Goal: Transaction & Acquisition: Purchase product/service

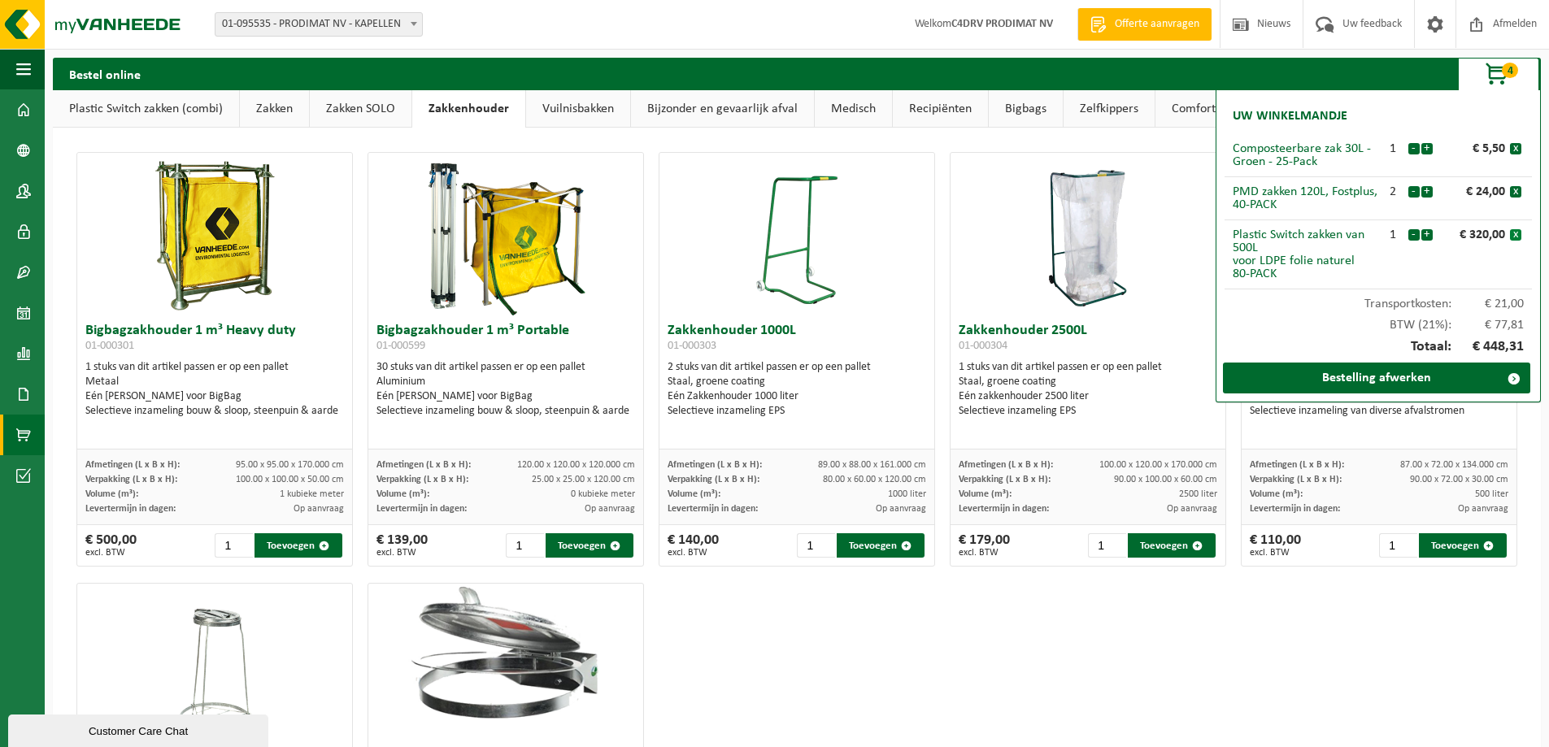
click at [1516, 234] on button "x" at bounding box center [1515, 234] width 11 height 11
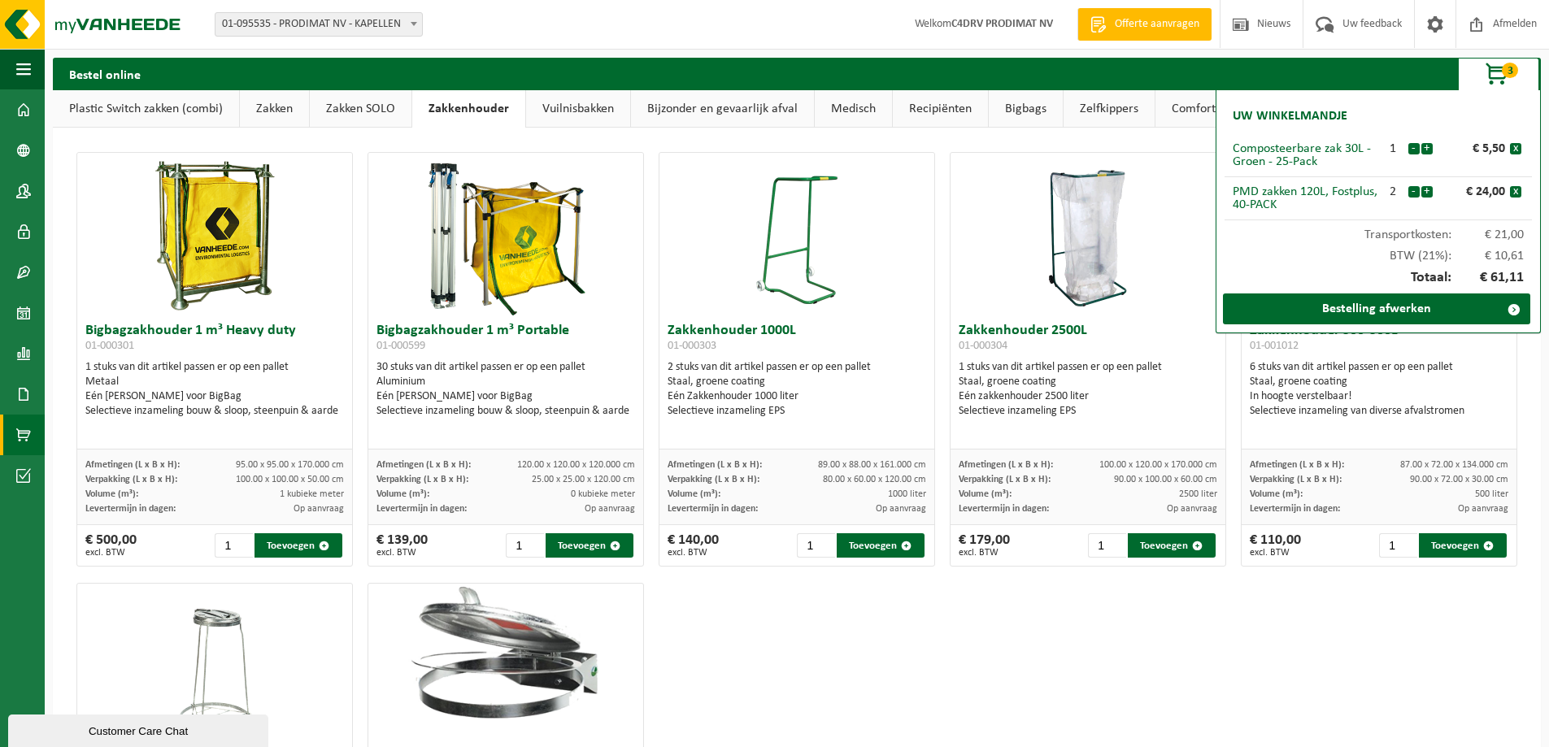
click at [289, 106] on link "Zakken" at bounding box center [274, 108] width 69 height 37
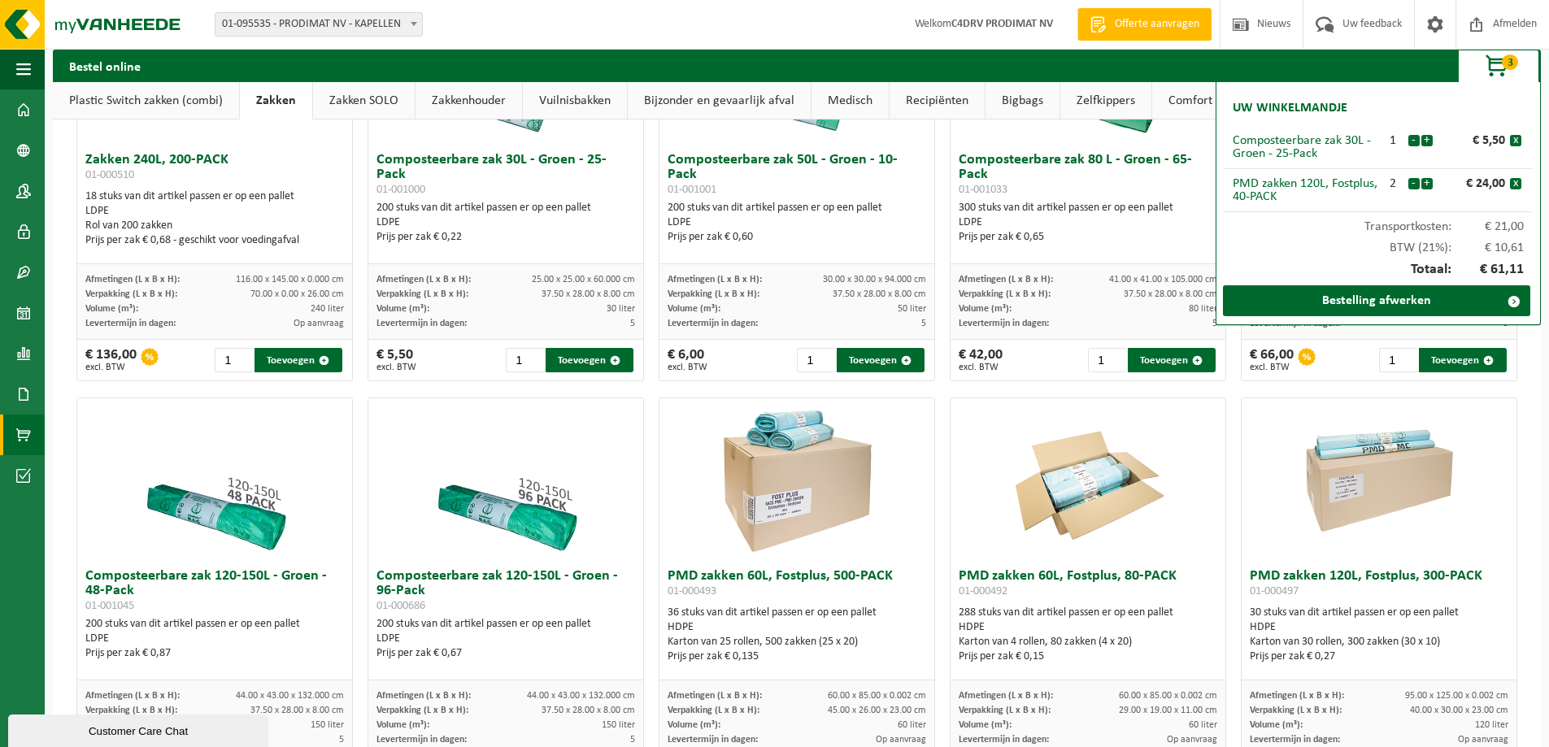
scroll to position [650, 0]
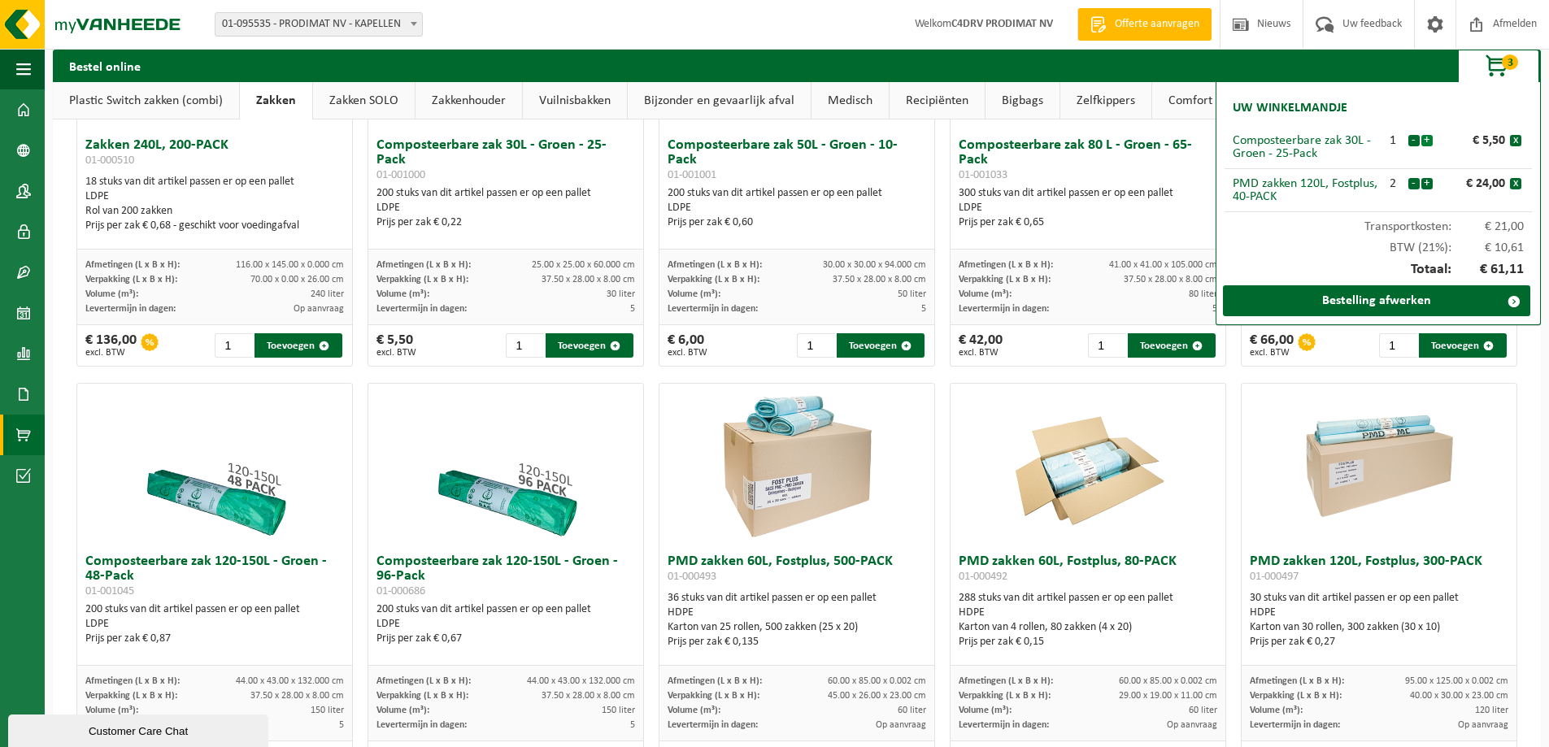
click at [1426, 141] on button "+" at bounding box center [1426, 140] width 11 height 11
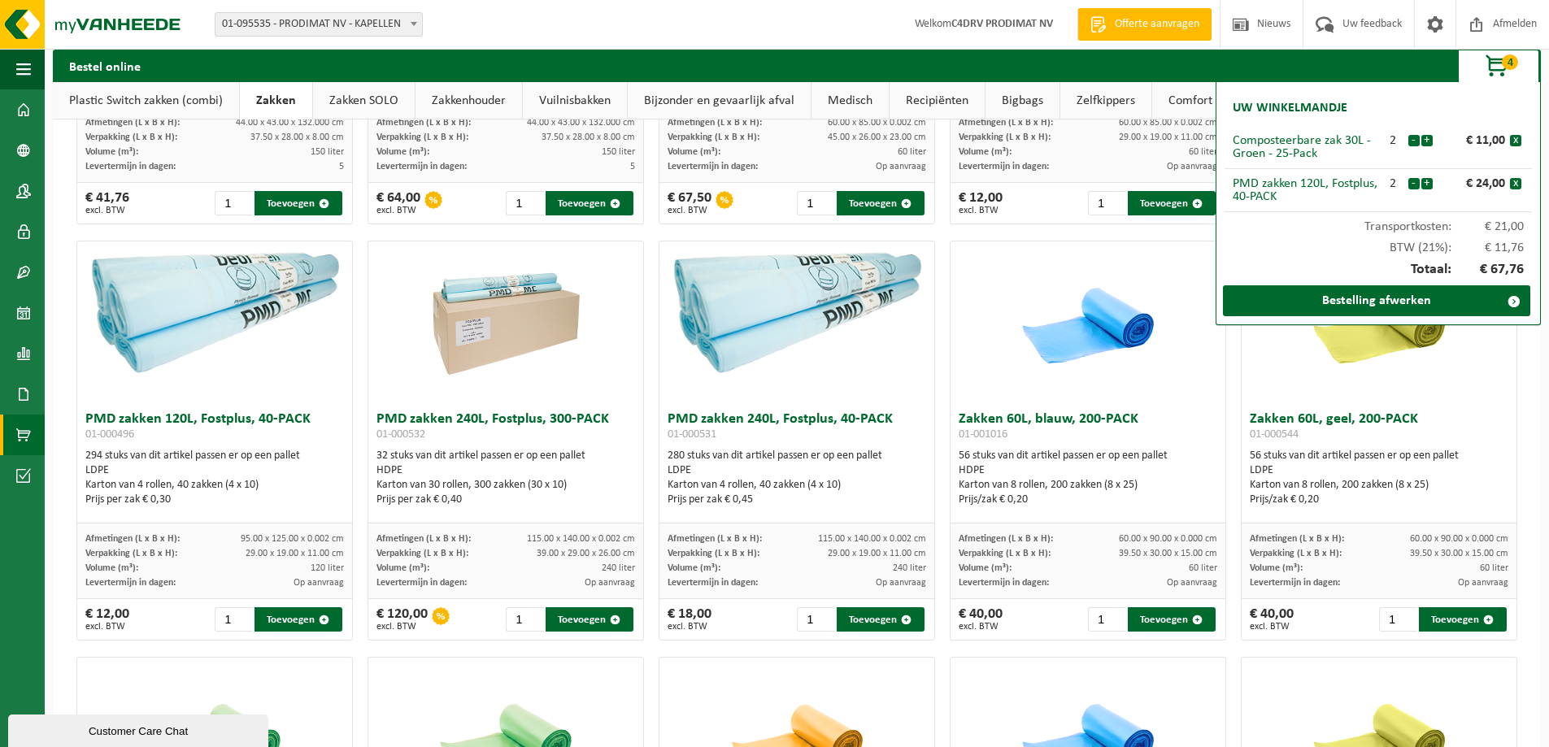
scroll to position [1219, 0]
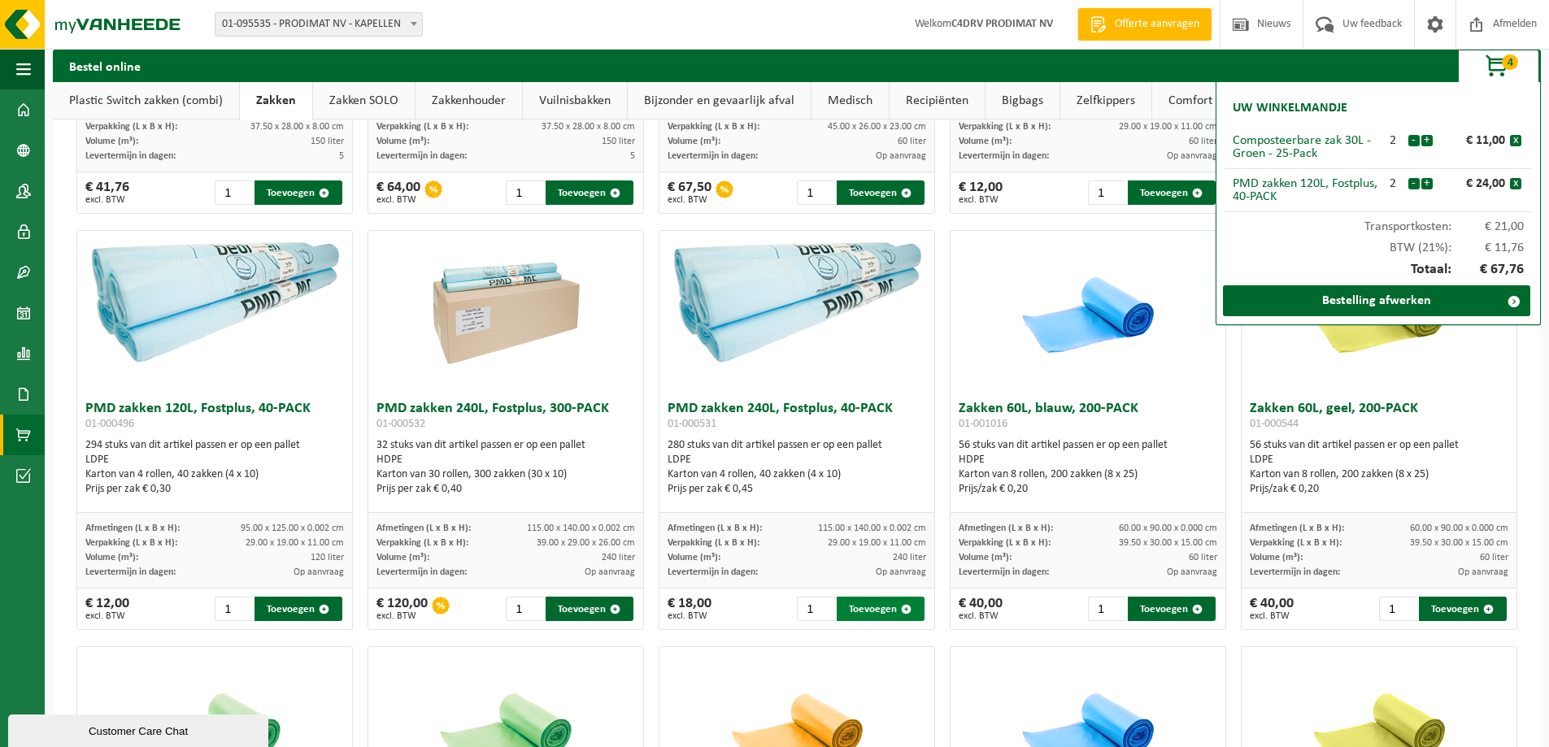
click at [856, 608] on button "Toevoegen" at bounding box center [881, 609] width 88 height 24
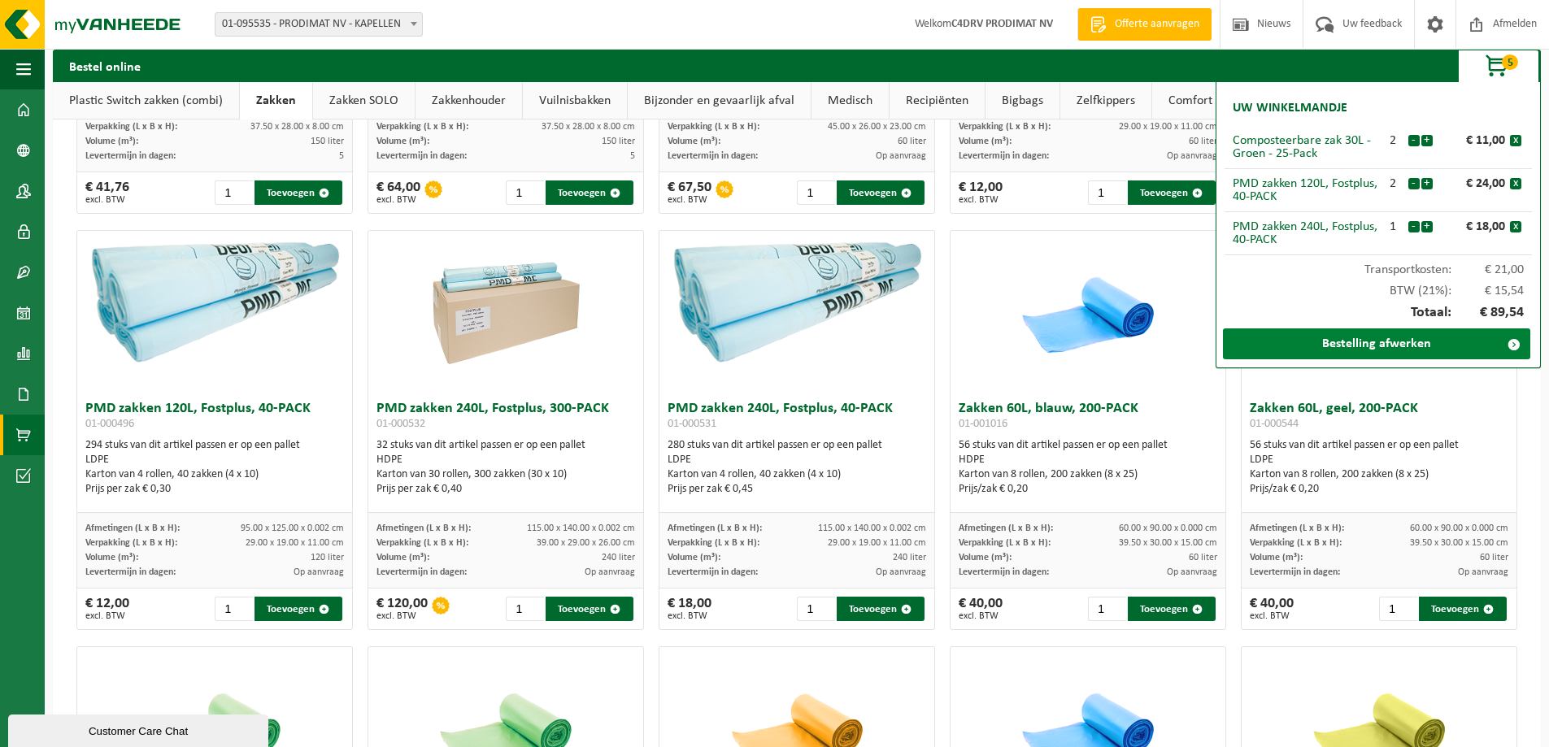
click at [1350, 348] on link "Bestelling afwerken" at bounding box center [1376, 343] width 307 height 31
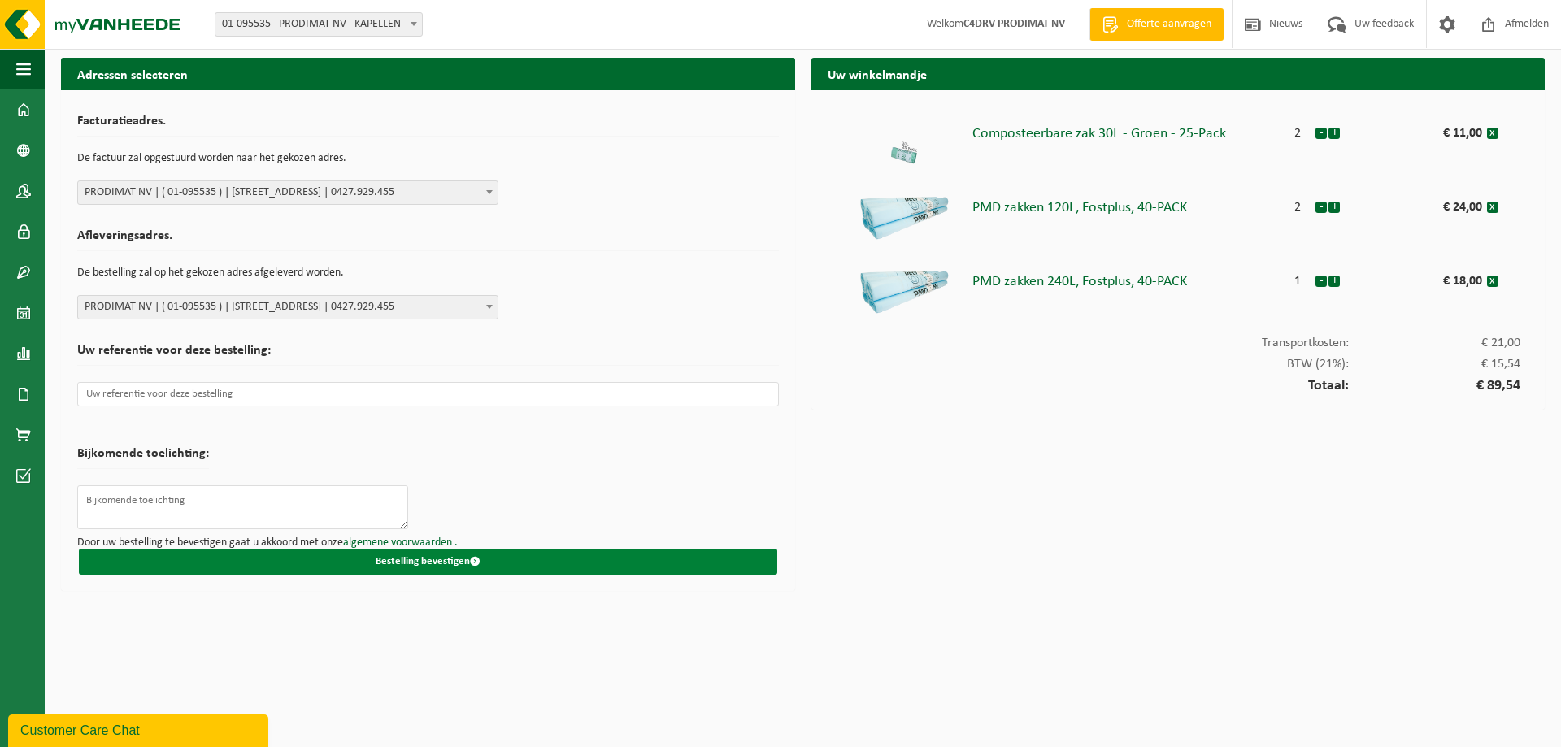
click at [404, 562] on button "Bestelling bevestigen" at bounding box center [428, 562] width 698 height 26
